Goal: Task Accomplishment & Management: Complete application form

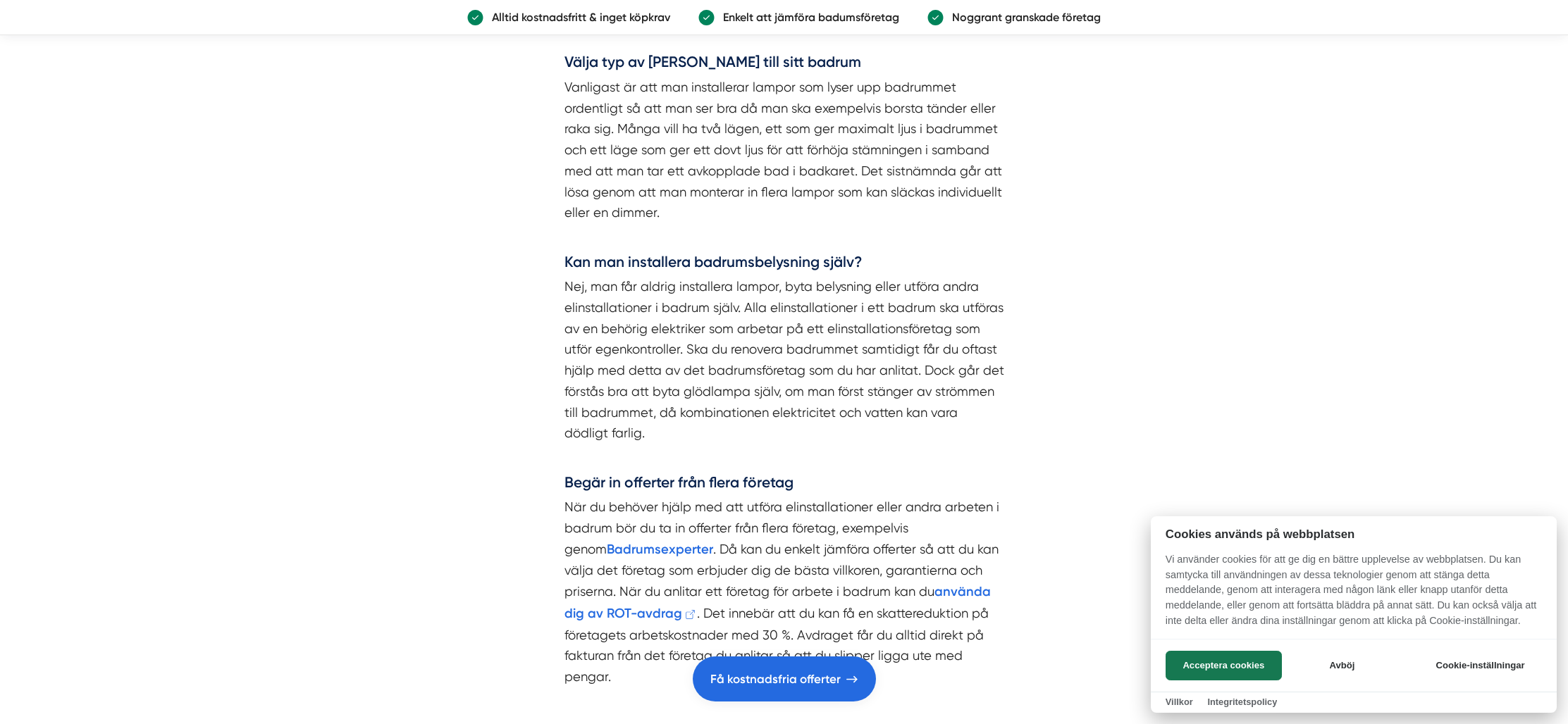
scroll to position [1490, 0]
click at [619, 548] on div at bounding box center [784, 362] width 1568 height 724
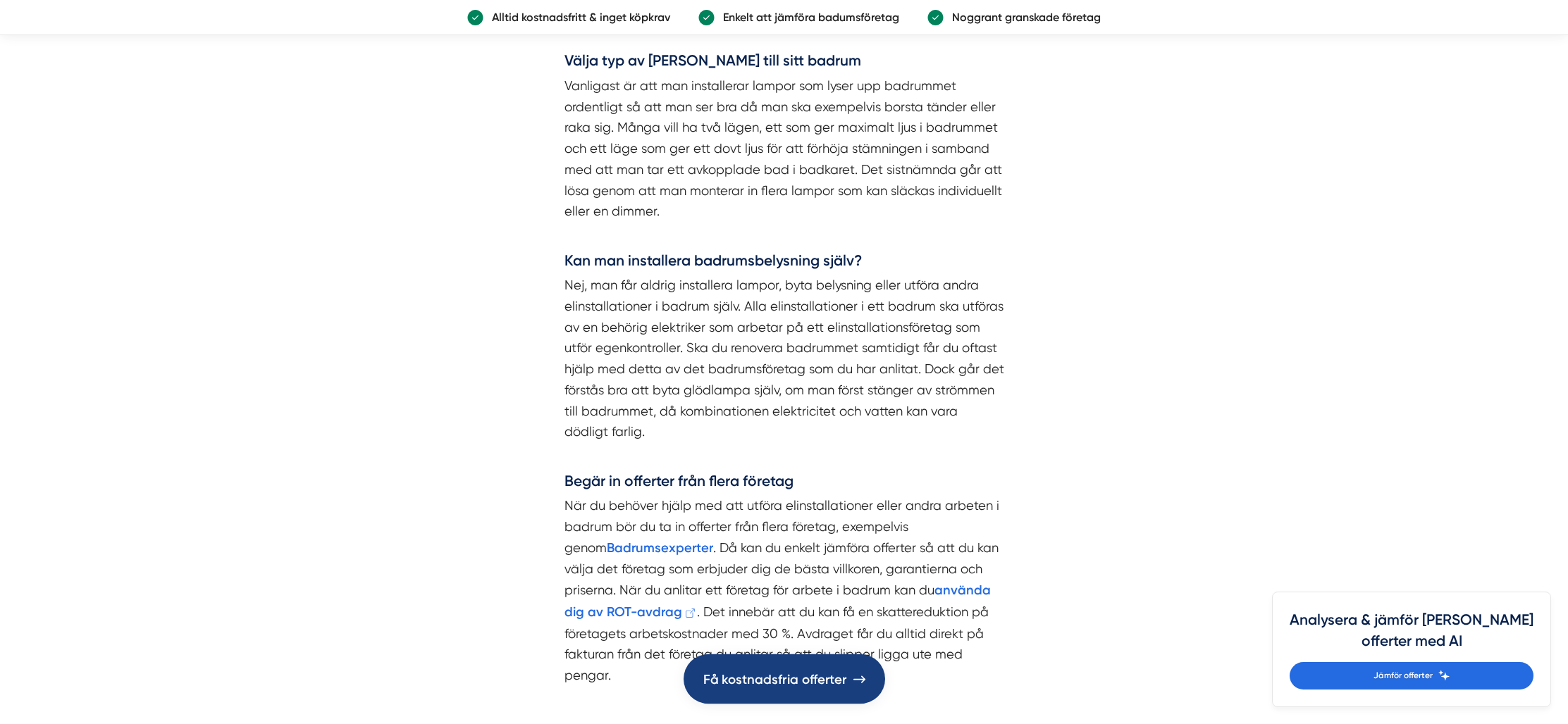
click at [763, 687] on span "Få kostnadsfria offerter" at bounding box center [775, 678] width 144 height 21
